Goal: Task Accomplishment & Management: Manage account settings

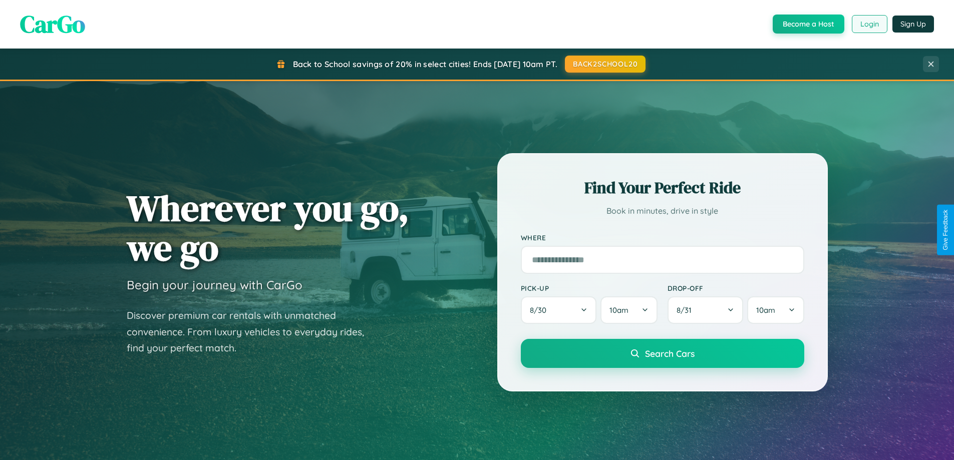
click at [869, 24] on button "Login" at bounding box center [870, 24] width 36 height 18
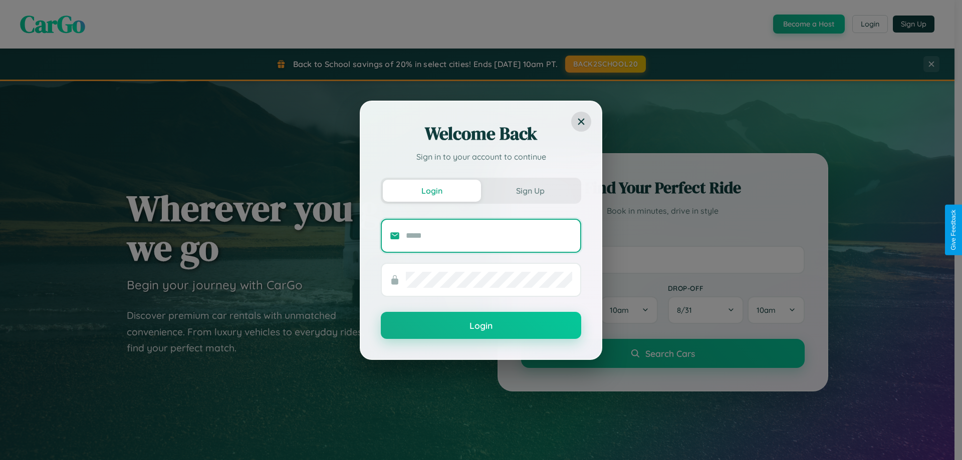
click at [489, 235] on input "text" at bounding box center [489, 236] width 166 height 16
type input "**********"
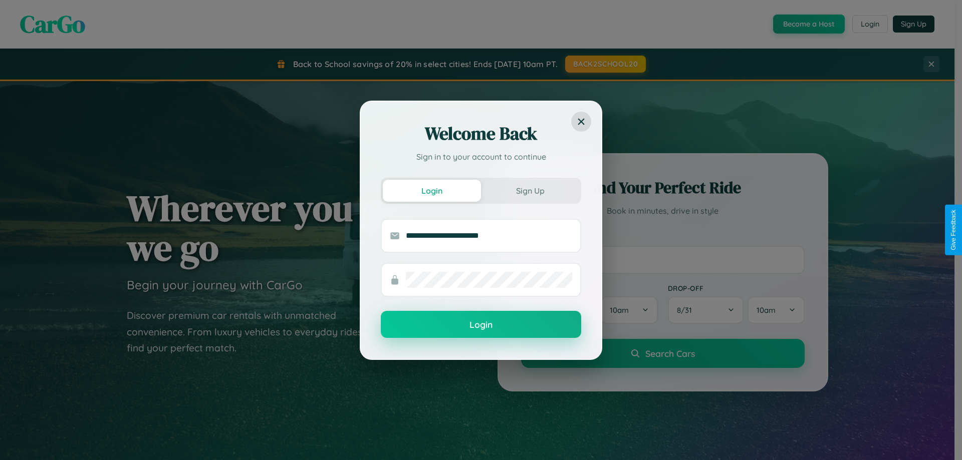
click at [481, 325] on button "Login" at bounding box center [481, 324] width 200 height 27
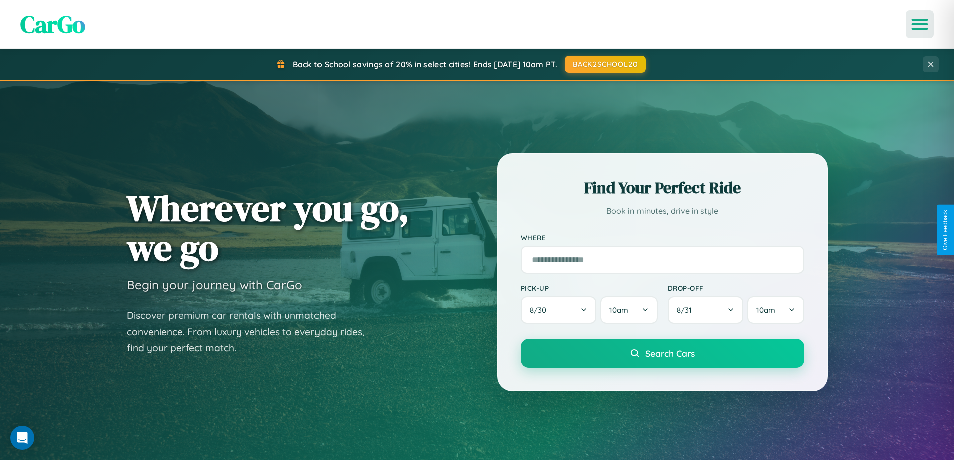
click at [920, 24] on icon "Open menu" at bounding box center [920, 24] width 15 height 9
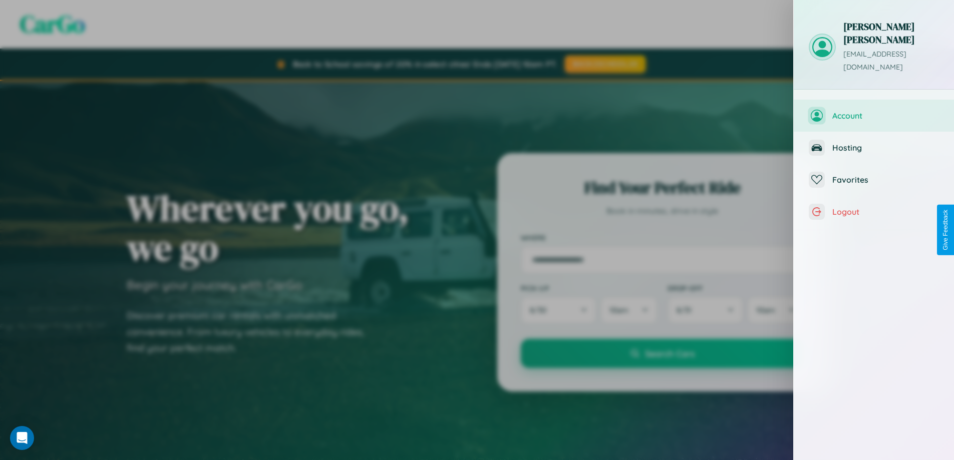
click at [874, 111] on span "Account" at bounding box center [885, 116] width 107 height 10
